Goal: Task Accomplishment & Management: Use online tool/utility

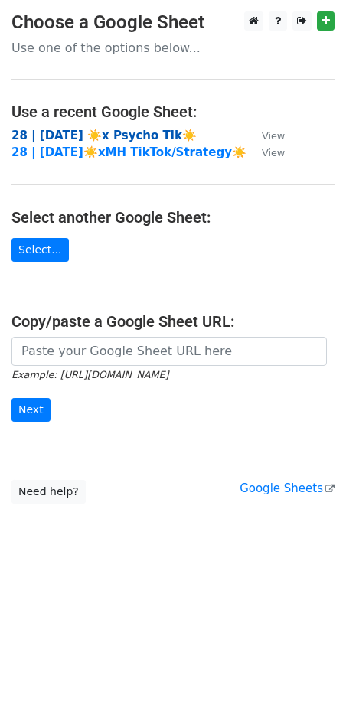
click at [95, 132] on strong "28 | [DATE] ☀️x Psycho Tik☀️" at bounding box center [103, 136] width 185 height 14
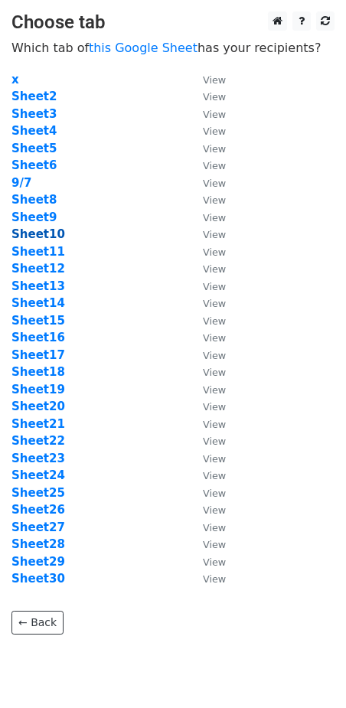
click at [48, 230] on strong "Sheet10" at bounding box center [38, 234] width 54 height 14
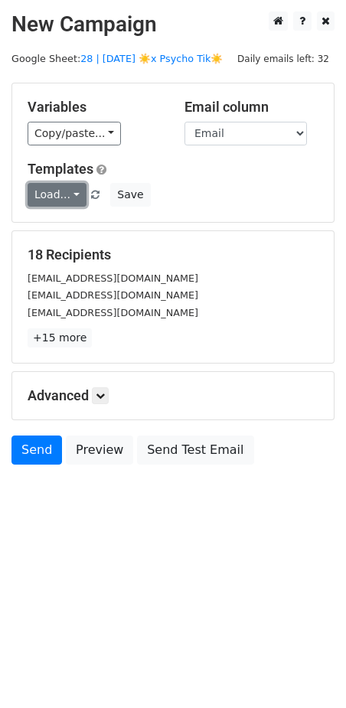
click at [52, 190] on link "Load..." at bounding box center [57, 195] width 59 height 24
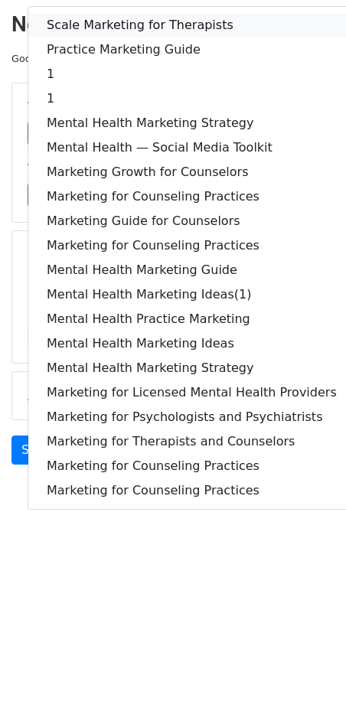
click at [111, 22] on link "Scale Marketing for Therapists" at bounding box center [191, 25] width 327 height 24
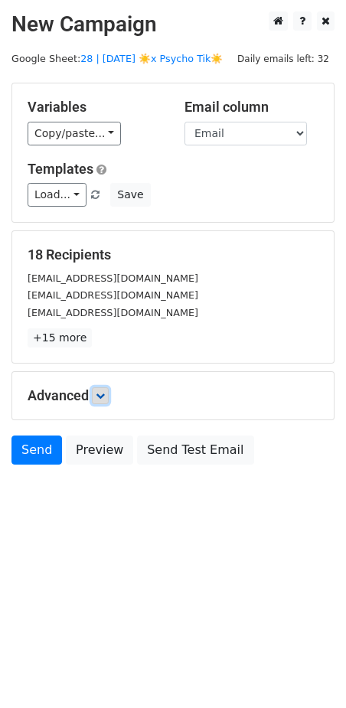
click at [104, 396] on icon at bounding box center [100, 395] width 9 height 9
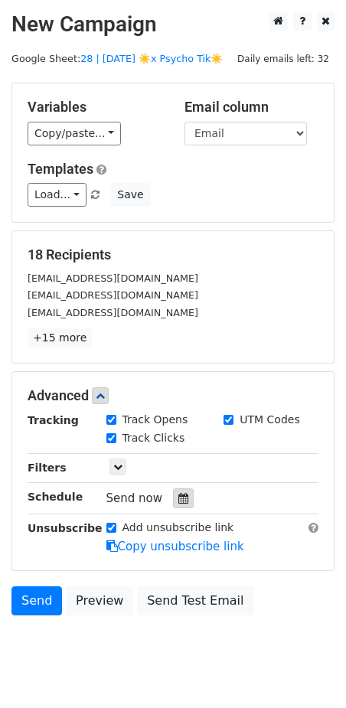
click at [178, 502] on icon at bounding box center [183, 498] width 10 height 11
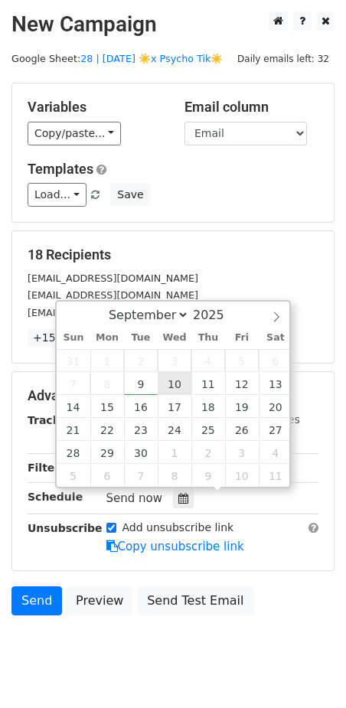
type input "2025-09-10 12:00"
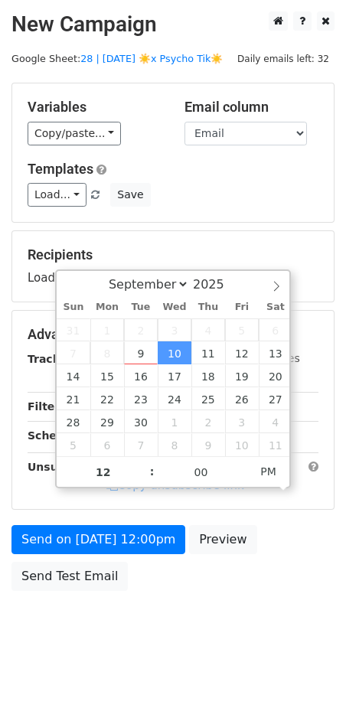
click at [116, 555] on div "Send on Sep 10 at 12:00pm Preview Send Test Email" at bounding box center [173, 561] width 346 height 73
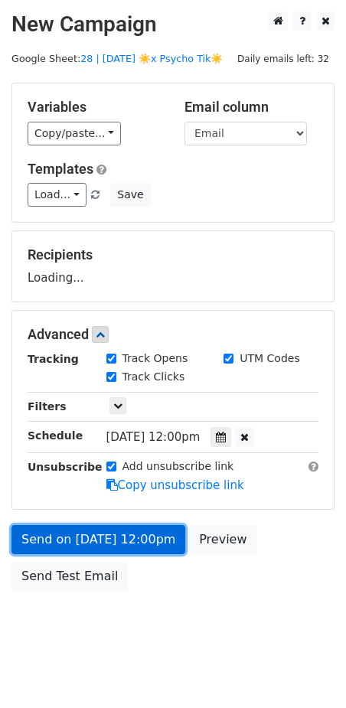
click at [122, 545] on form "Variables Copy/paste... {{Email}} Email column Email Templates Load... Scale Ma…" at bounding box center [172, 341] width 323 height 516
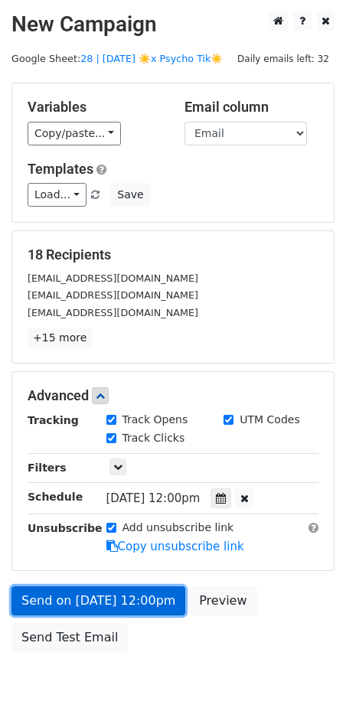
click at [43, 599] on link "Send on Sep 10 at 12:00pm" at bounding box center [98, 600] width 174 height 29
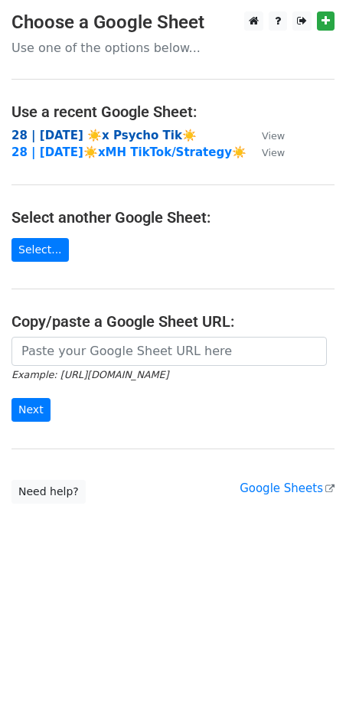
click at [131, 132] on strong "28 | [DATE] ☀️x Psycho Tik☀️" at bounding box center [103, 136] width 185 height 14
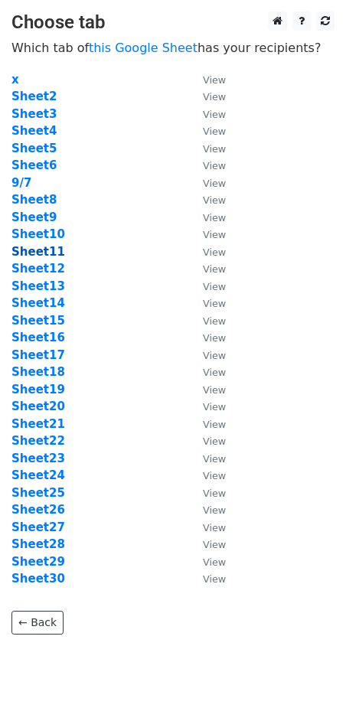
click at [41, 250] on strong "Sheet11" at bounding box center [38, 252] width 54 height 14
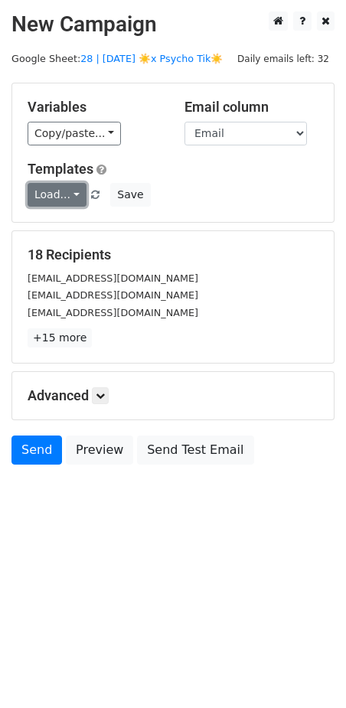
click at [54, 189] on link "Load..." at bounding box center [57, 195] width 59 height 24
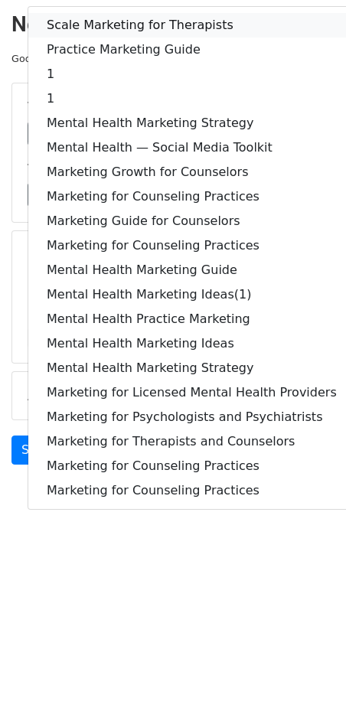
click at [116, 21] on link "Scale Marketing for Therapists" at bounding box center [191, 25] width 327 height 24
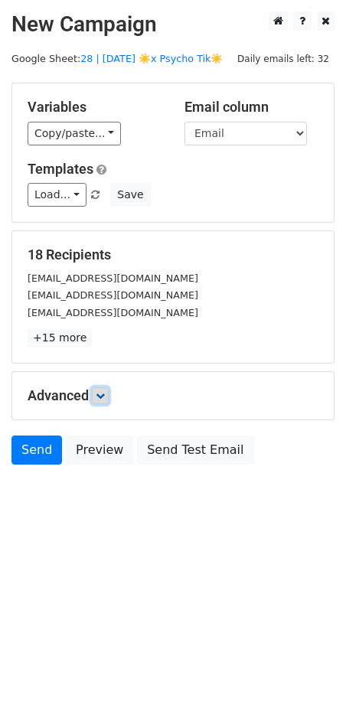
click at [103, 397] on icon at bounding box center [100, 395] width 9 height 9
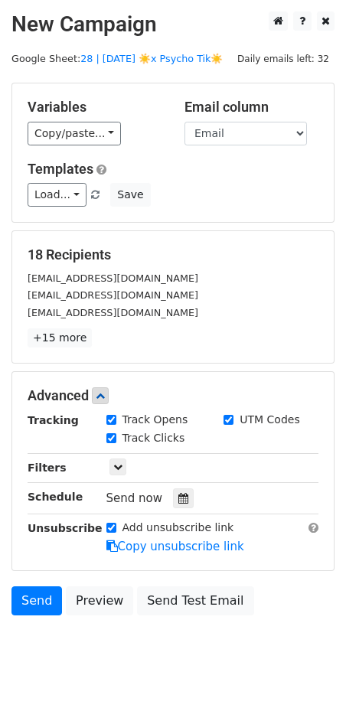
click at [173, 504] on div at bounding box center [183, 498] width 21 height 20
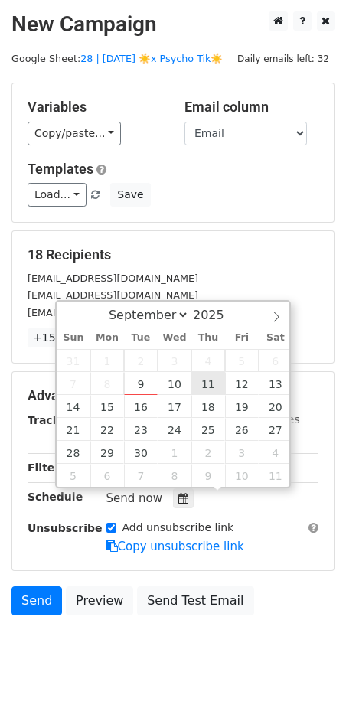
type input "2025-09-11 12:00"
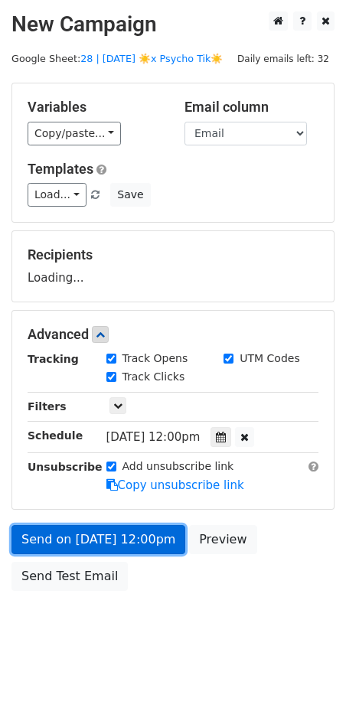
click at [120, 535] on link "Send on Sep 11 at 12:00pm" at bounding box center [98, 539] width 174 height 29
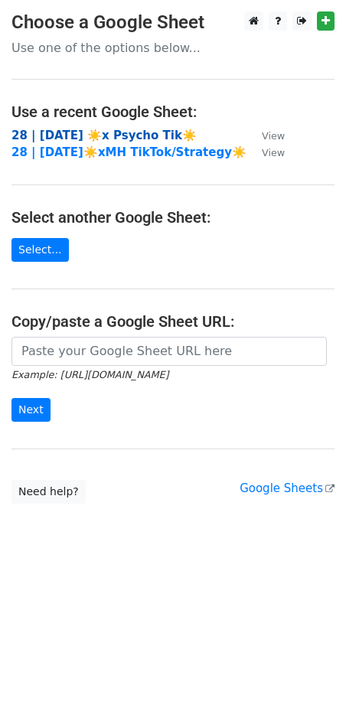
click at [104, 134] on strong "28 | [DATE] ☀️x Psycho Tik☀️" at bounding box center [103, 136] width 185 height 14
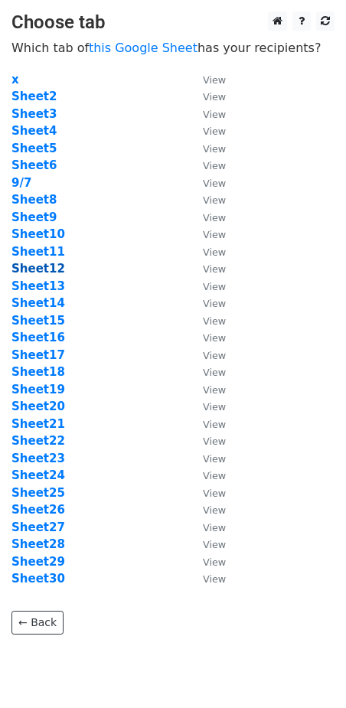
click at [44, 269] on strong "Sheet12" at bounding box center [38, 269] width 54 height 14
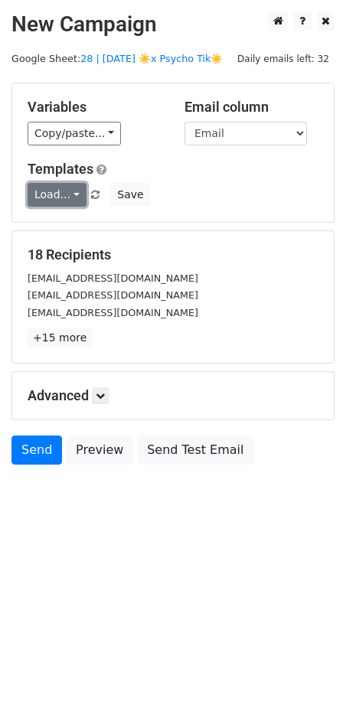
click at [57, 198] on link "Load..." at bounding box center [57, 195] width 59 height 24
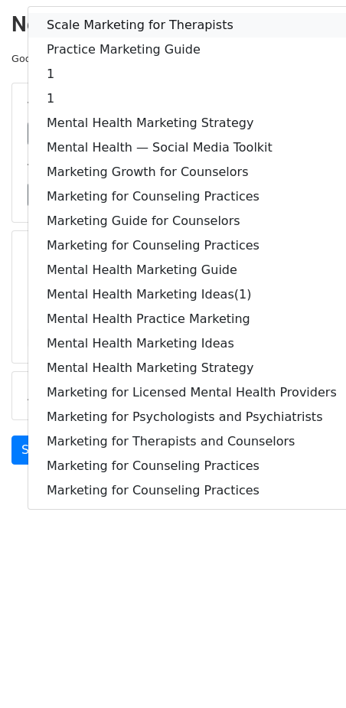
click at [141, 19] on link "Scale Marketing for Therapists" at bounding box center [191, 25] width 327 height 24
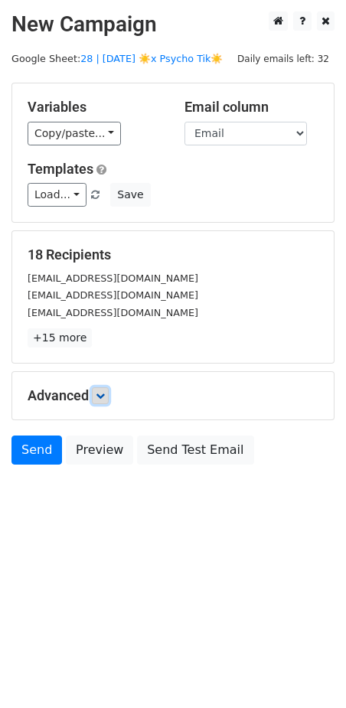
click at [102, 391] on icon at bounding box center [100, 395] width 9 height 9
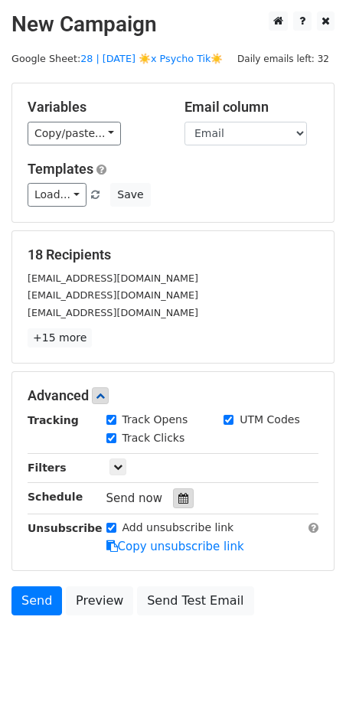
click at [178, 498] on icon at bounding box center [183, 498] width 10 height 11
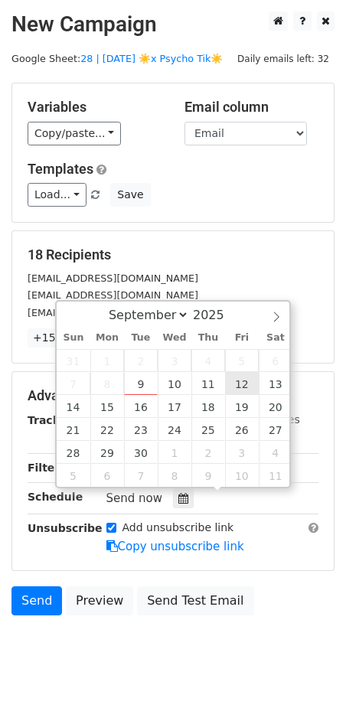
type input "2025-09-12 12:00"
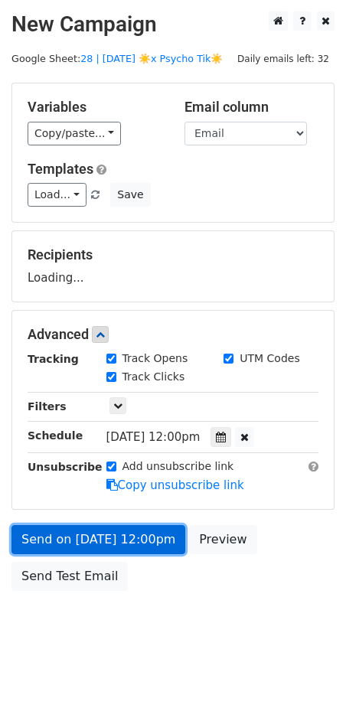
click at [129, 527] on link "Send on Sep 12 at 12:00pm" at bounding box center [98, 539] width 174 height 29
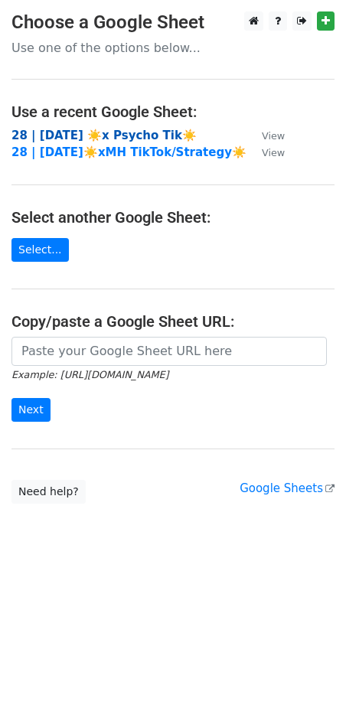
click at [99, 134] on strong "28 | SEP 7 ☀️x Psycho Tik☀️" at bounding box center [103, 136] width 185 height 14
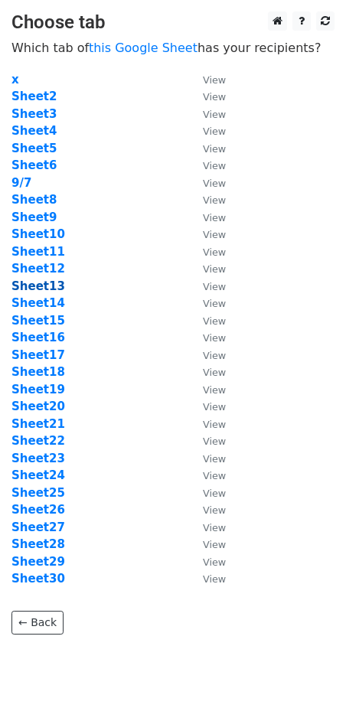
click at [48, 286] on strong "Sheet13" at bounding box center [38, 286] width 54 height 14
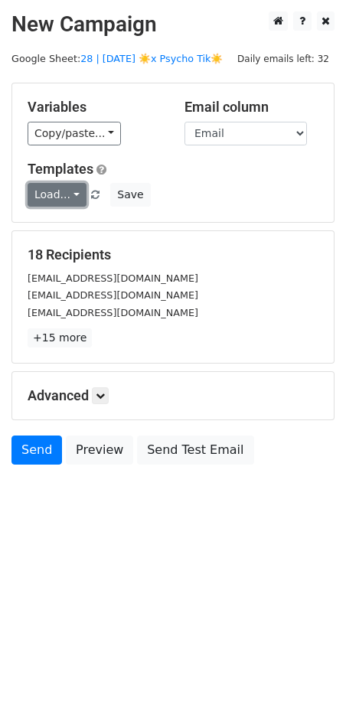
click at [60, 189] on link "Load..." at bounding box center [57, 195] width 59 height 24
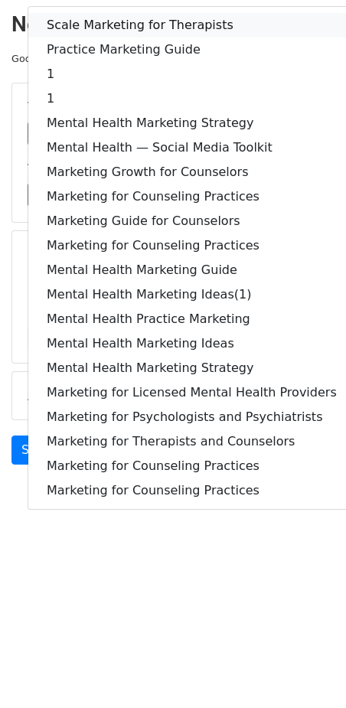
click at [133, 28] on link "Scale Marketing for Therapists" at bounding box center [191, 25] width 327 height 24
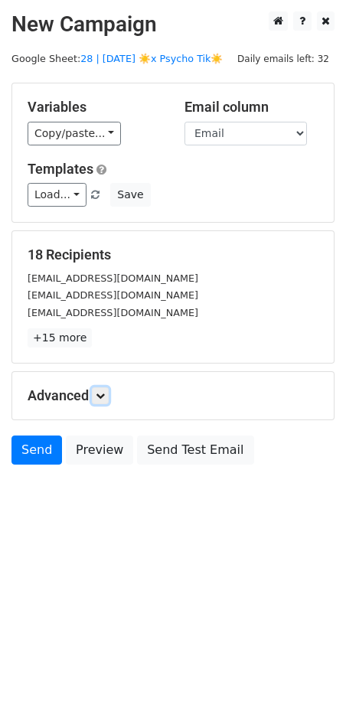
click at [104, 394] on icon at bounding box center [100, 395] width 9 height 9
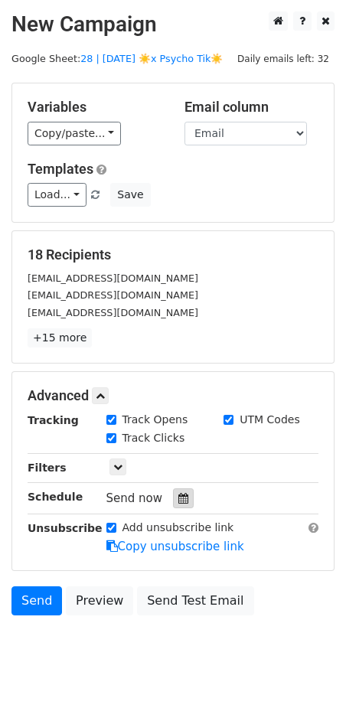
click at [182, 506] on div at bounding box center [183, 498] width 21 height 20
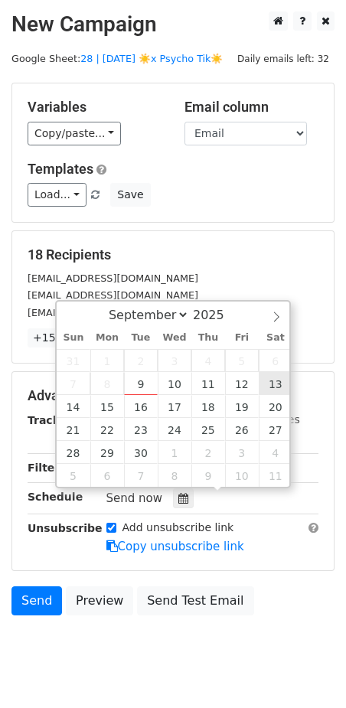
type input "[DATE] 12:00"
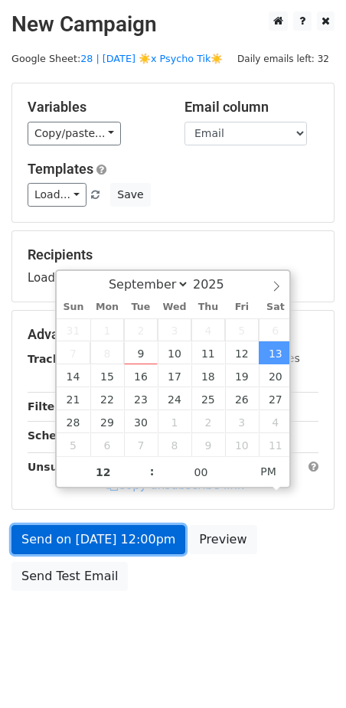
click at [122, 542] on link "Send on Sep 13 at 12:00pm" at bounding box center [98, 539] width 174 height 29
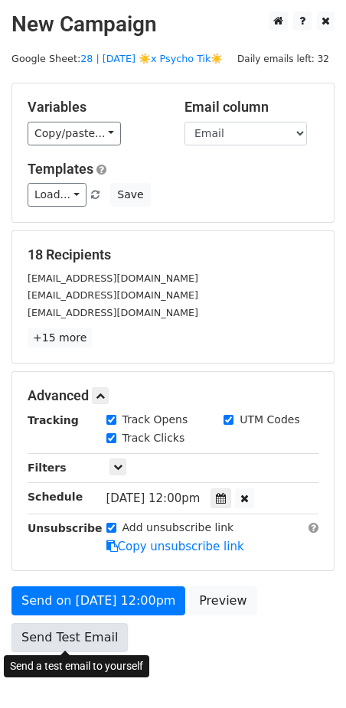
click at [74, 629] on link "Send Test Email" at bounding box center [69, 637] width 116 height 29
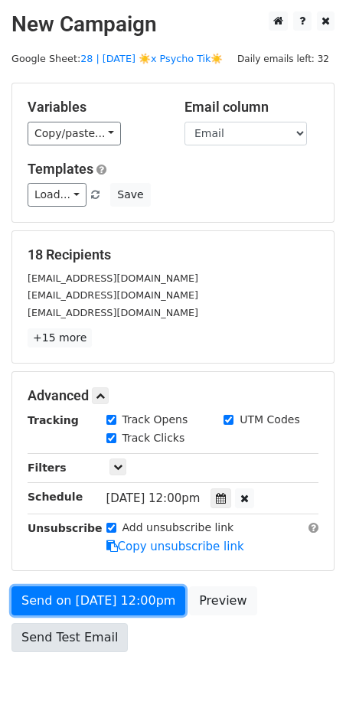
drag, startPoint x: 74, startPoint y: 592, endPoint x: 69, endPoint y: 624, distance: 32.6
click at [74, 593] on link "Send on Sep 13 at 12:00pm" at bounding box center [98, 600] width 174 height 29
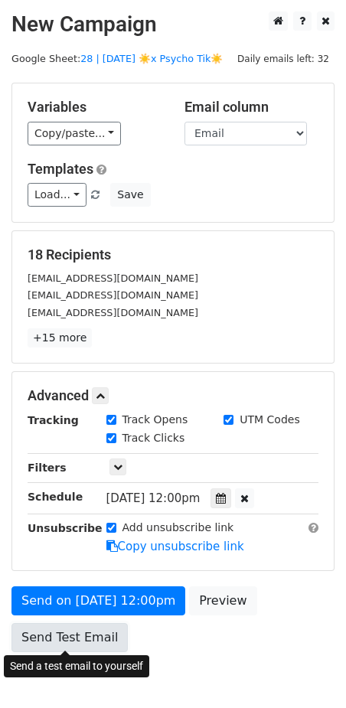
click at [67, 632] on link "Send Test Email" at bounding box center [69, 637] width 116 height 29
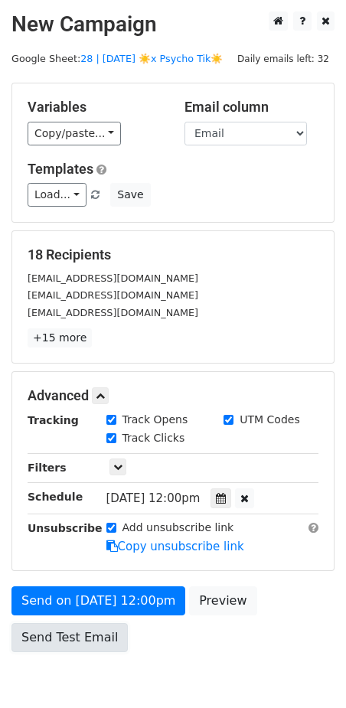
click at [67, 632] on link "Send Test Email" at bounding box center [69, 637] width 116 height 29
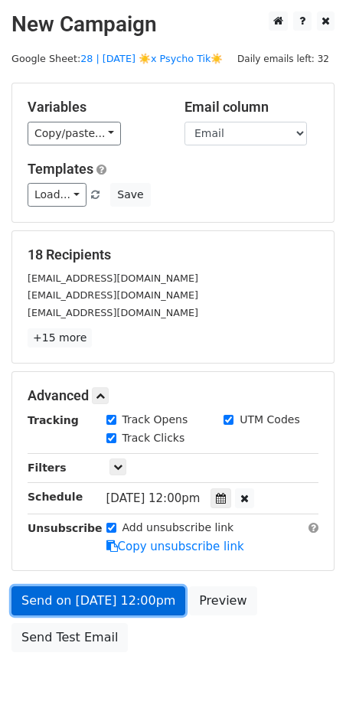
click at [77, 601] on link "Send on Sep 13 at 12:00pm" at bounding box center [98, 600] width 174 height 29
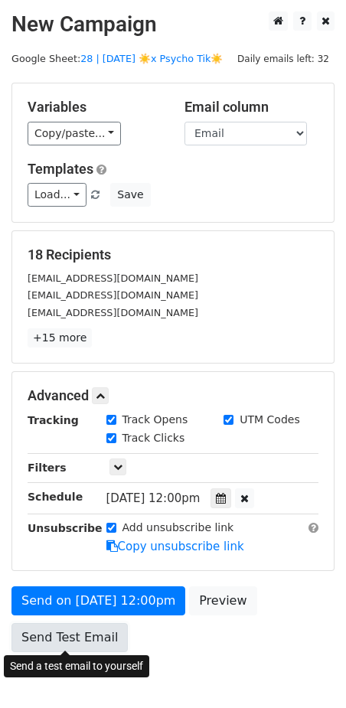
click at [73, 628] on link "Send Test Email" at bounding box center [69, 637] width 116 height 29
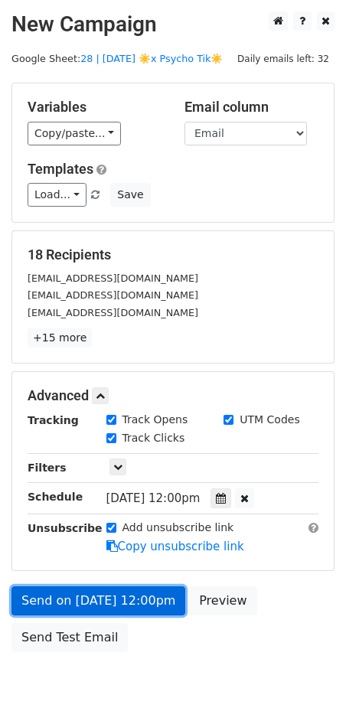
click at [83, 596] on link "Send on Sep 13 at 12:00pm" at bounding box center [98, 600] width 174 height 29
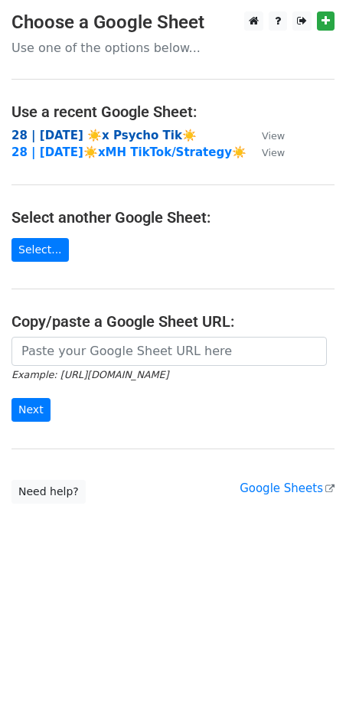
click at [122, 135] on strong "28 | [DATE] ☀️x Psycho Tik☀️" at bounding box center [103, 136] width 185 height 14
